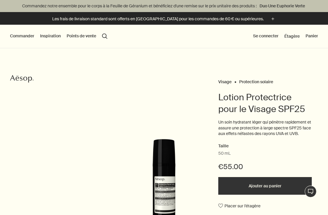
click at [24, 35] on button "Commander" at bounding box center [22, 36] width 24 height 6
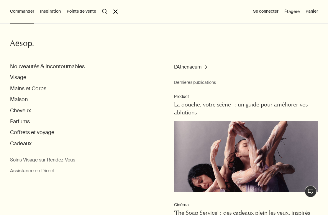
click at [22, 123] on button "Parfums" at bounding box center [20, 121] width 20 height 7
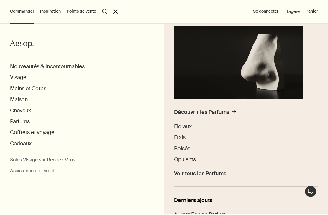
scroll to position [65, 0]
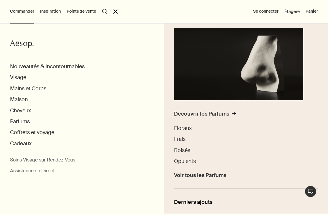
click at [183, 139] on span "Frais" at bounding box center [179, 139] width 11 height 7
click at [183, 140] on span "Frais" at bounding box center [179, 139] width 11 height 7
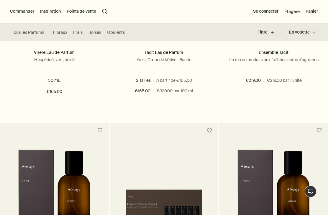
scroll to position [282, 0]
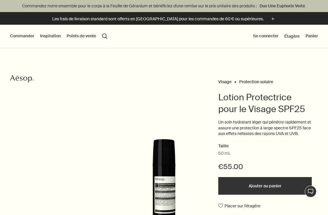
click at [26, 39] on button "Commander" at bounding box center [22, 36] width 24 height 6
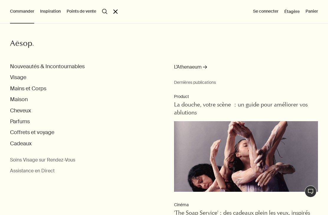
click at [44, 132] on button "Coffrets et voyage" at bounding box center [32, 132] width 44 height 7
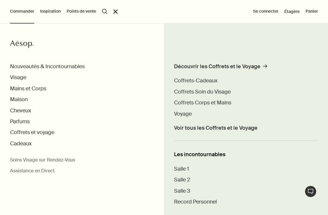
click at [185, 120] on ul "Découvrir les Coffrets et le Voyage rightArrow Coffrets-Cadeaux Coffrets Soin d…" at bounding box center [246, 102] width 144 height 78
click at [186, 115] on span "Voyage" at bounding box center [183, 113] width 18 height 7
click at [187, 113] on span "Voyage" at bounding box center [183, 113] width 18 height 7
click at [186, 114] on span "Voyage" at bounding box center [183, 113] width 18 height 7
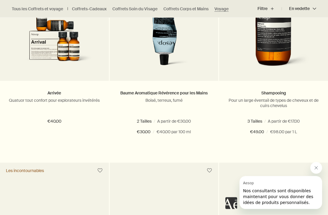
scroll to position [864, 0]
click at [80, 101] on p "Quatuor tout confort pour explorateurs invétérés" at bounding box center [54, 100] width 91 height 5
click at [73, 41] on img at bounding box center [54, 33] width 91 height 80
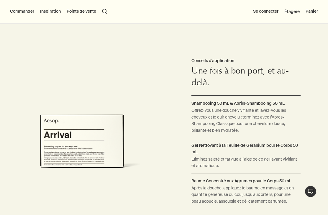
scroll to position [337, 0]
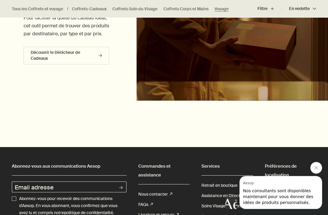
scroll to position [1676, 0]
click at [95, 65] on link "Découvrir le Dénicheur de Cadeaux rightArrow" at bounding box center [67, 56] width 86 height 18
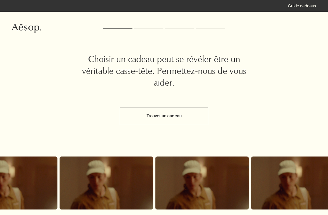
click at [166, 116] on button "Trouver un cadeau" at bounding box center [164, 117] width 88 height 18
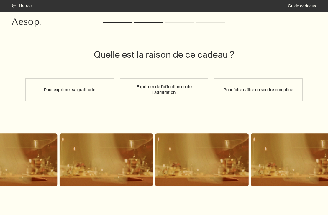
scroll to position [7, 0]
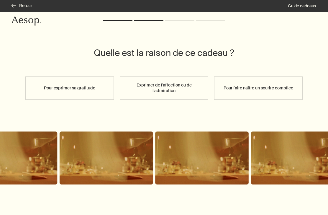
click at [86, 89] on button "Pour exprimer sa gratitude" at bounding box center [69, 88] width 88 height 23
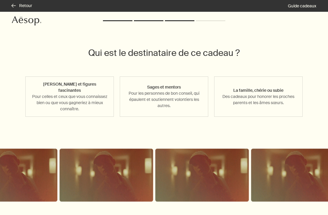
click at [88, 89] on button "Amis et figures fascinantes Pour celles et ceux que vous connaissez bien ou que…" at bounding box center [69, 97] width 88 height 40
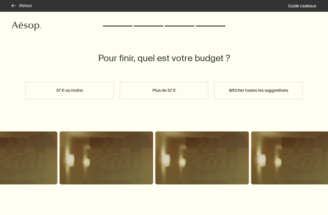
click at [94, 89] on button "57 € ou moins" at bounding box center [69, 91] width 88 height 18
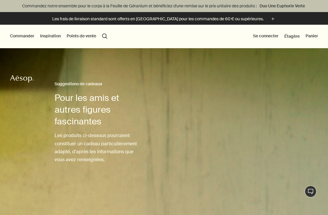
click at [22, 39] on button "Commander" at bounding box center [22, 36] width 24 height 6
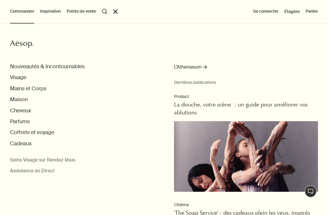
click at [20, 79] on button "Visage" at bounding box center [18, 77] width 16 height 7
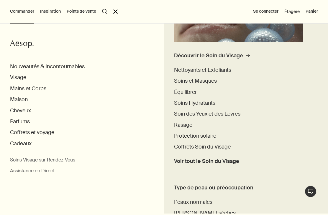
scroll to position [122, 0]
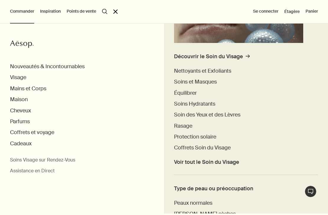
click at [220, 144] on span "Coffrets Soin du Visage" at bounding box center [202, 147] width 57 height 7
click at [213, 149] on span "Coffrets Soin du Visage" at bounding box center [202, 147] width 57 height 7
click at [218, 145] on span "Coffrets Soin du Visage" at bounding box center [202, 147] width 57 height 7
